Goal: Use online tool/utility: Utilize a website feature to perform a specific function

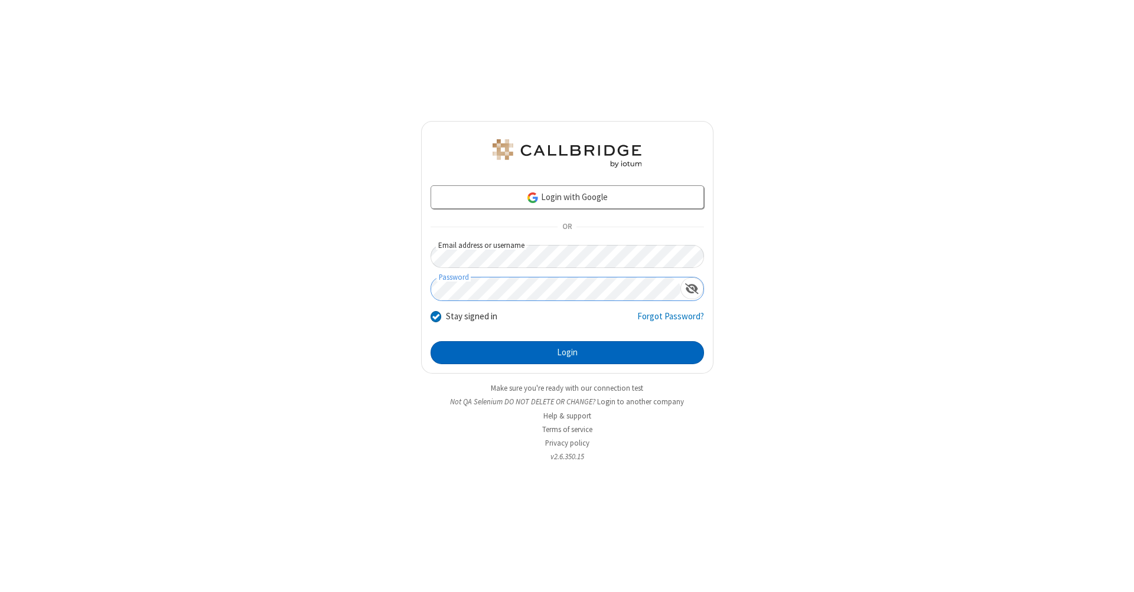
click at [567, 353] on button "Login" at bounding box center [566, 353] width 273 height 24
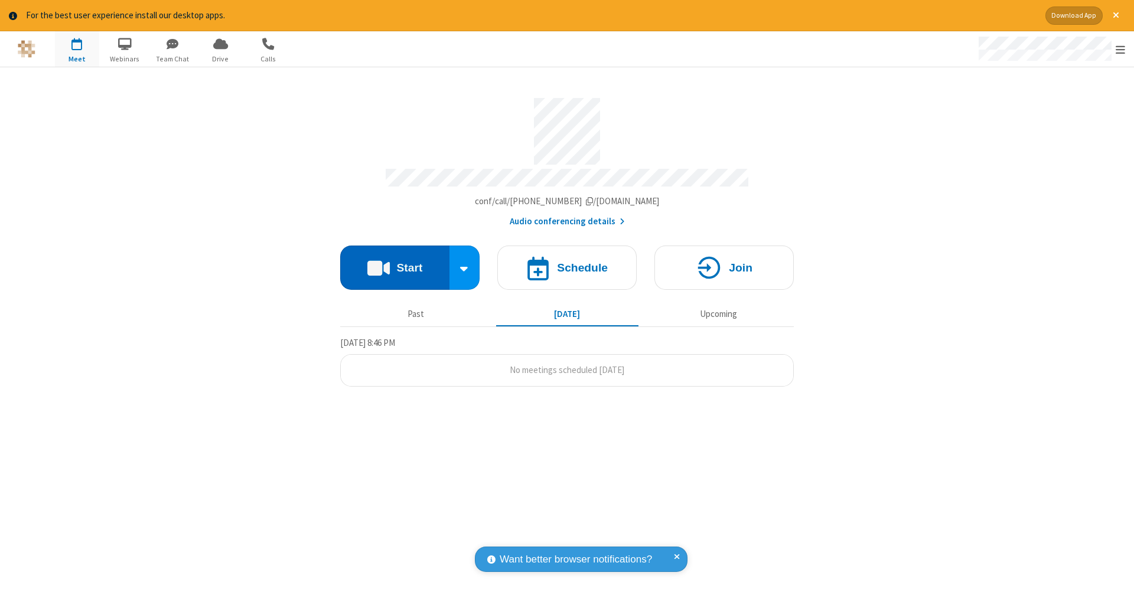
click at [394, 262] on button "Start" at bounding box center [394, 268] width 109 height 44
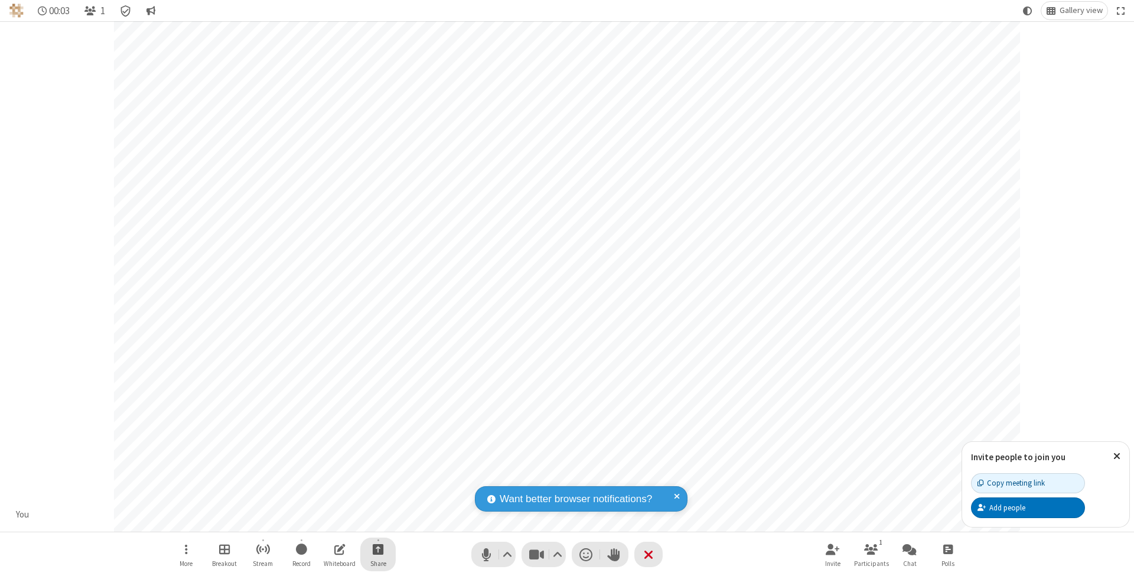
click at [377, 549] on span "Start sharing" at bounding box center [378, 549] width 11 height 15
click at [377, 478] on span "Share additional camera" at bounding box center [384, 480] width 87 height 10
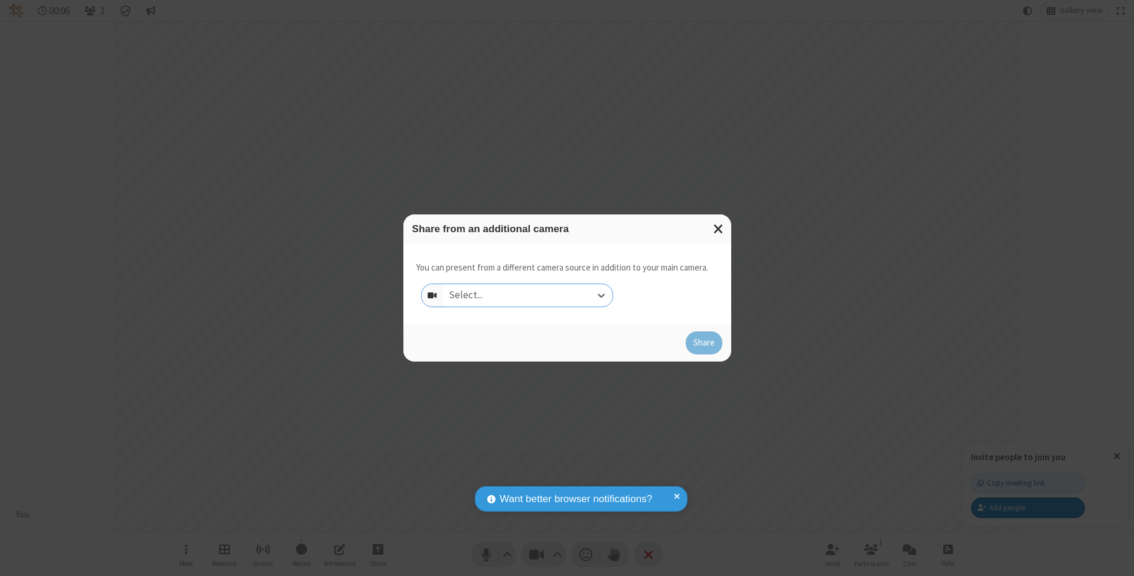
click at [527, 295] on div "Select..." at bounding box center [527, 295] width 169 height 22
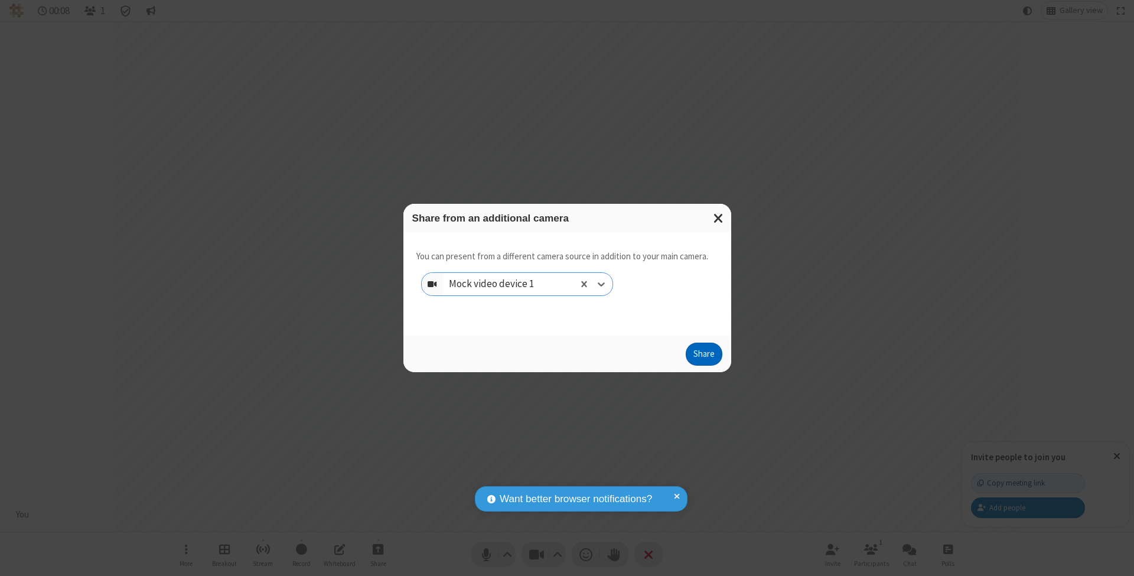
click at [703, 365] on button "Share" at bounding box center [704, 354] width 37 height 24
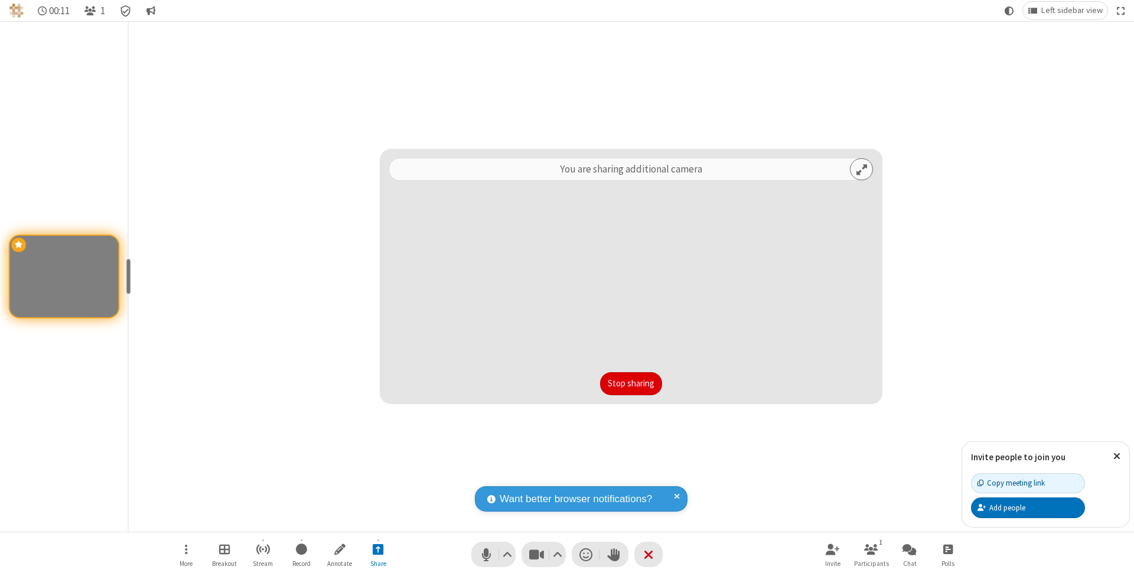
click at [631, 383] on button "Stop sharing" at bounding box center [631, 384] width 62 height 24
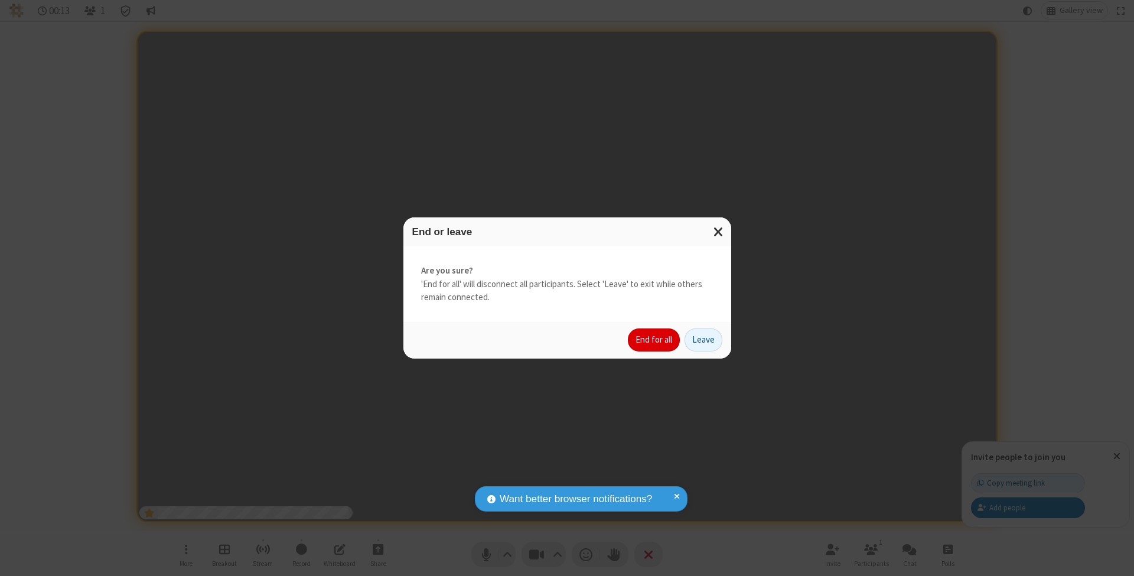
click at [654, 339] on button "End for all" at bounding box center [654, 340] width 52 height 24
